Goal: Task Accomplishment & Management: Use online tool/utility

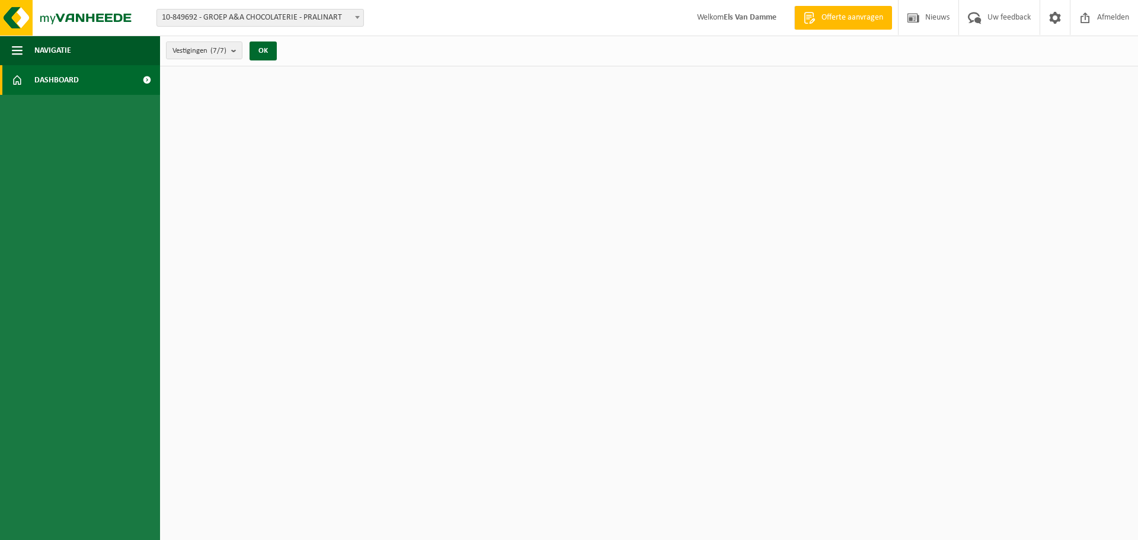
click at [296, 18] on span "10-849692 - GROEP A&A CHOCOLATERIE - PRALINART" at bounding box center [260, 17] width 206 height 17
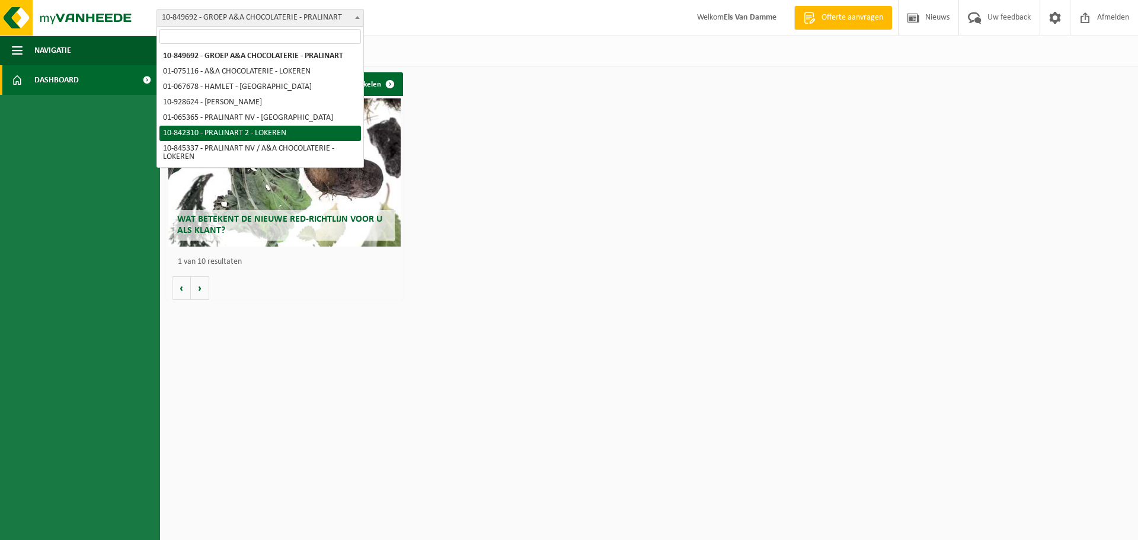
select select "92504"
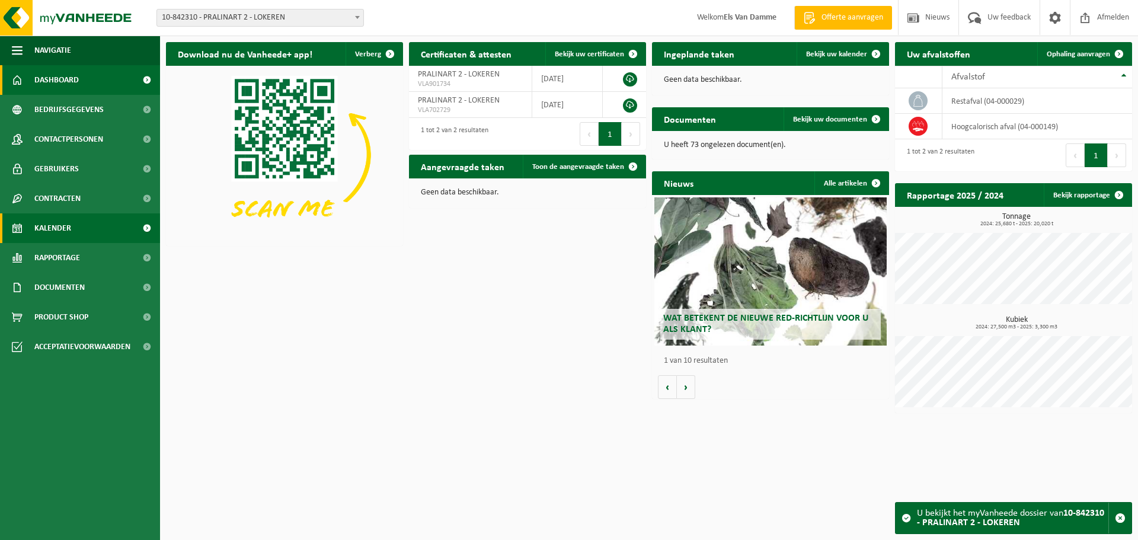
click at [87, 234] on link "Kalender" at bounding box center [80, 228] width 160 height 30
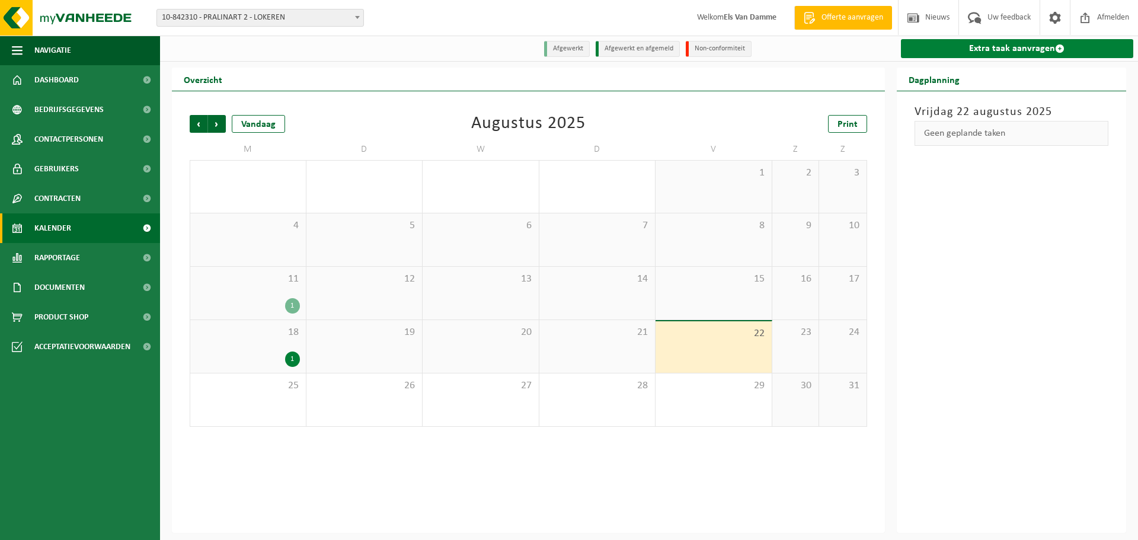
click at [981, 49] on link "Extra taak aanvragen" at bounding box center [1017, 48] width 233 height 19
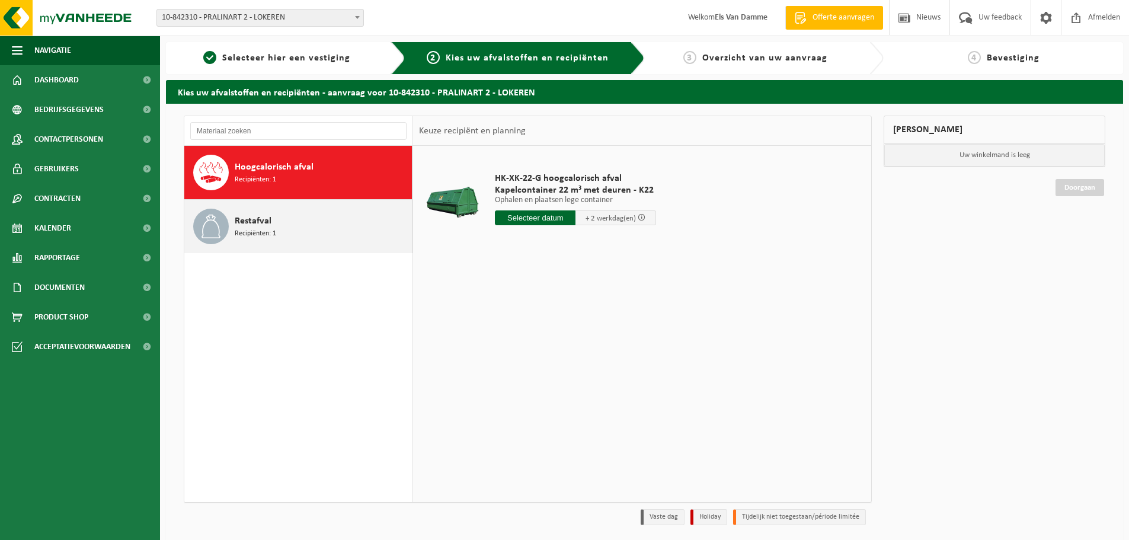
click at [260, 231] on span "Recipiënten: 1" at bounding box center [255, 233] width 41 height 11
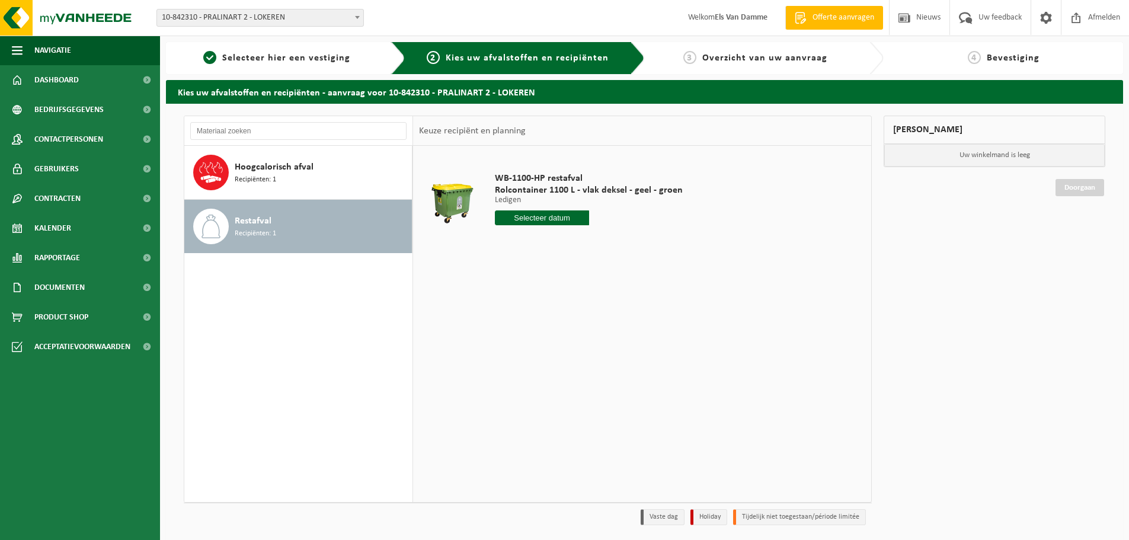
click at [529, 214] on input "text" at bounding box center [542, 217] width 94 height 15
click at [507, 365] on div "25" at bounding box center [506, 361] width 21 height 19
type input "Van 2025-08-25"
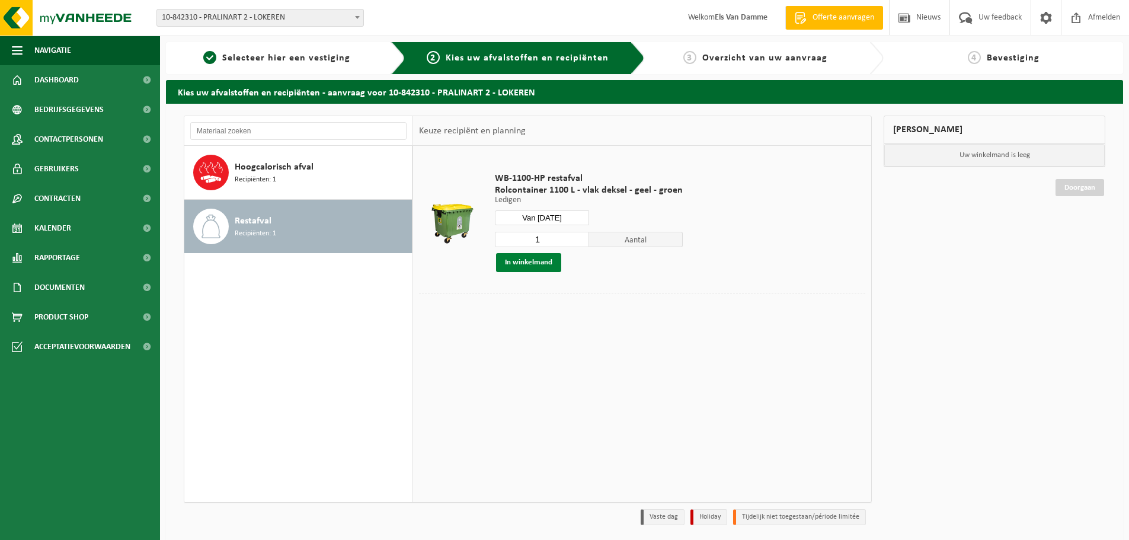
click at [557, 260] on button "In winkelmand" at bounding box center [528, 262] width 65 height 19
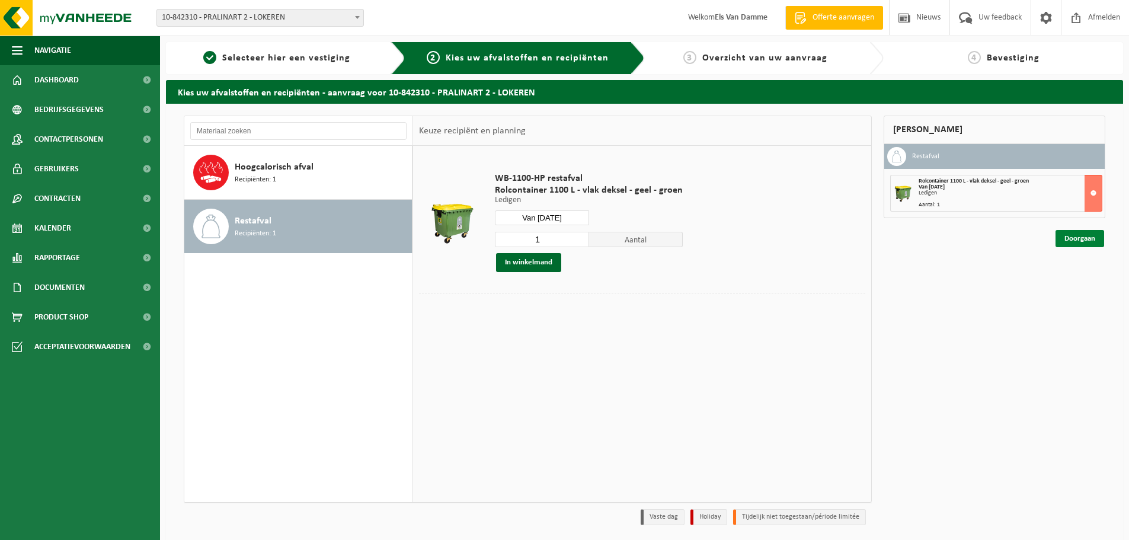
click at [1074, 237] on link "Doorgaan" at bounding box center [1080, 238] width 49 height 17
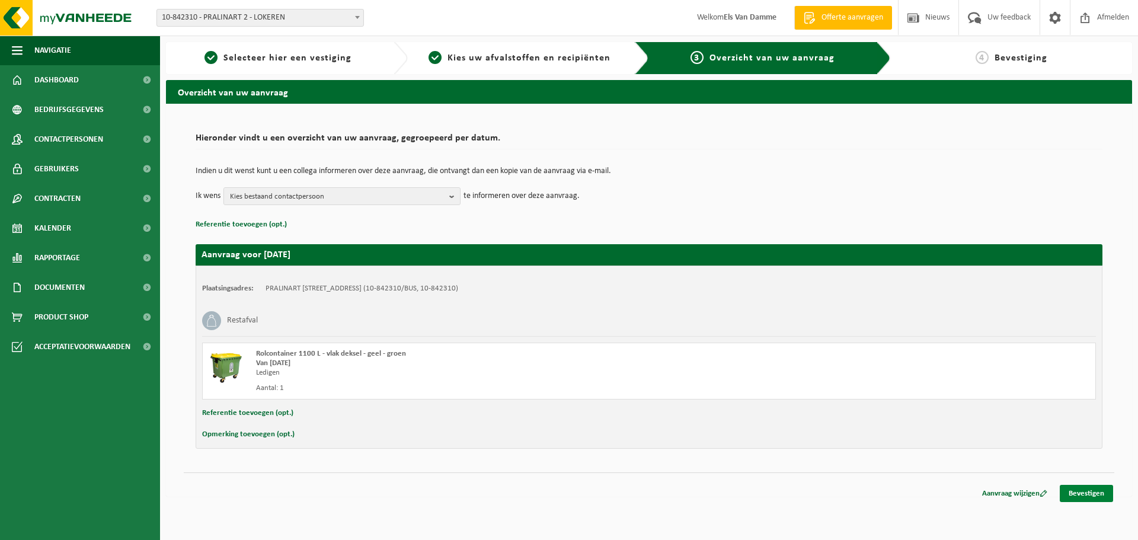
click at [1095, 491] on link "Bevestigen" at bounding box center [1086, 493] width 53 height 17
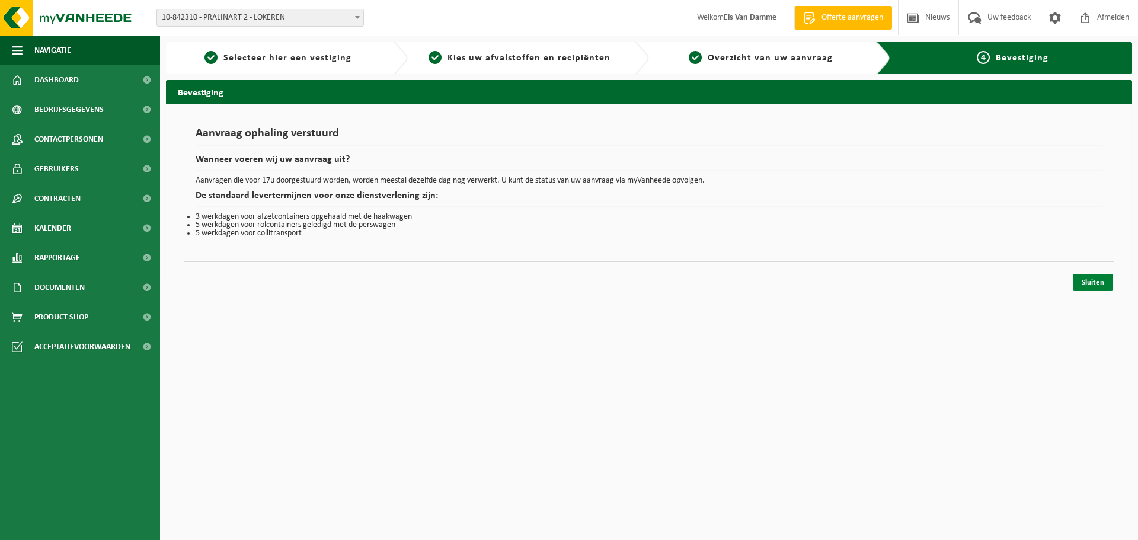
click at [1090, 289] on link "Sluiten" at bounding box center [1093, 282] width 40 height 17
